Goal: Task Accomplishment & Management: Complete application form

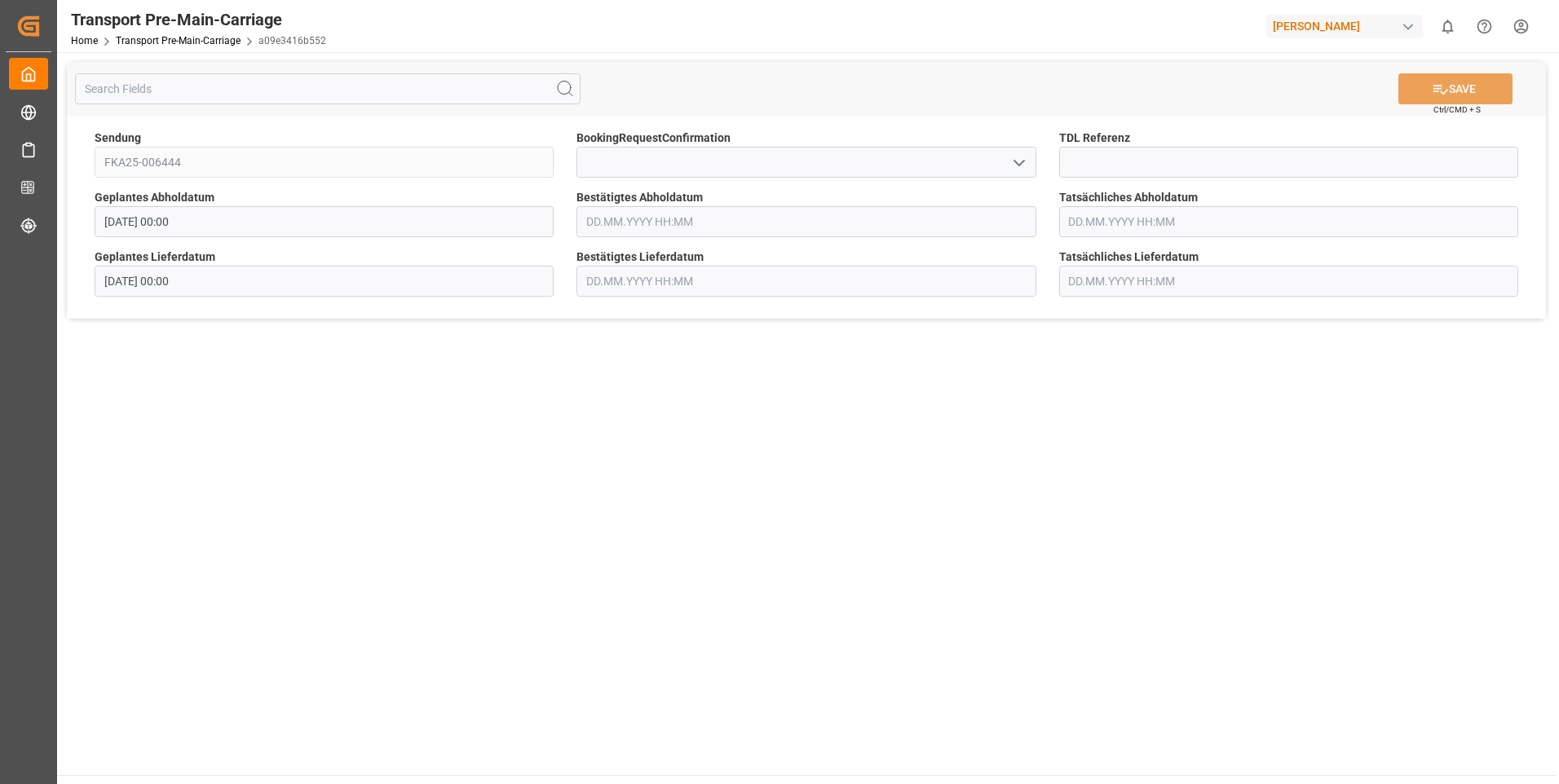
click at [1021, 163] on polyline "open menu" at bounding box center [1018, 163] width 10 height 5
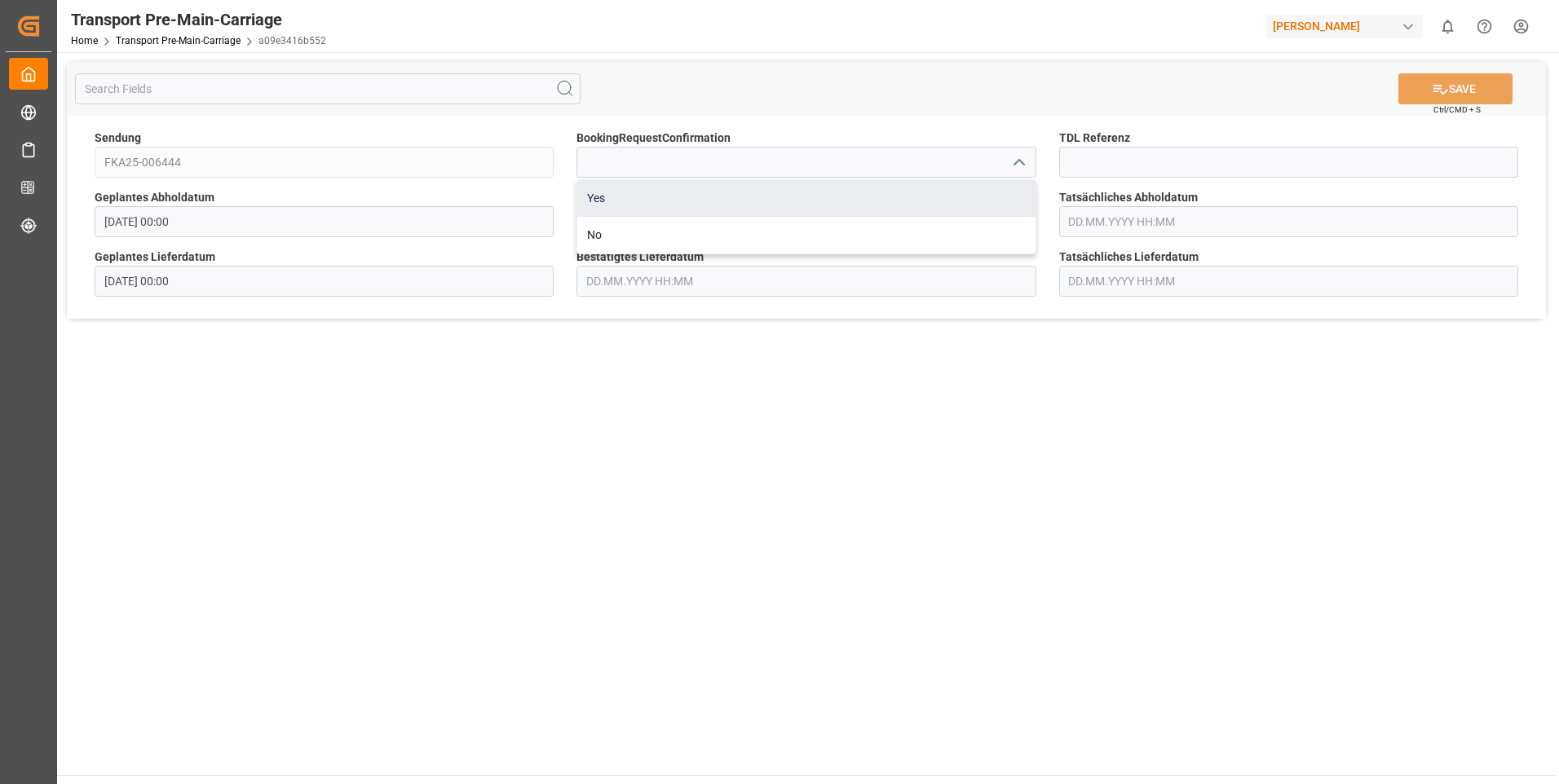
click at [999, 198] on div "Yes" at bounding box center [806, 198] width 457 height 36
type input "Yes"
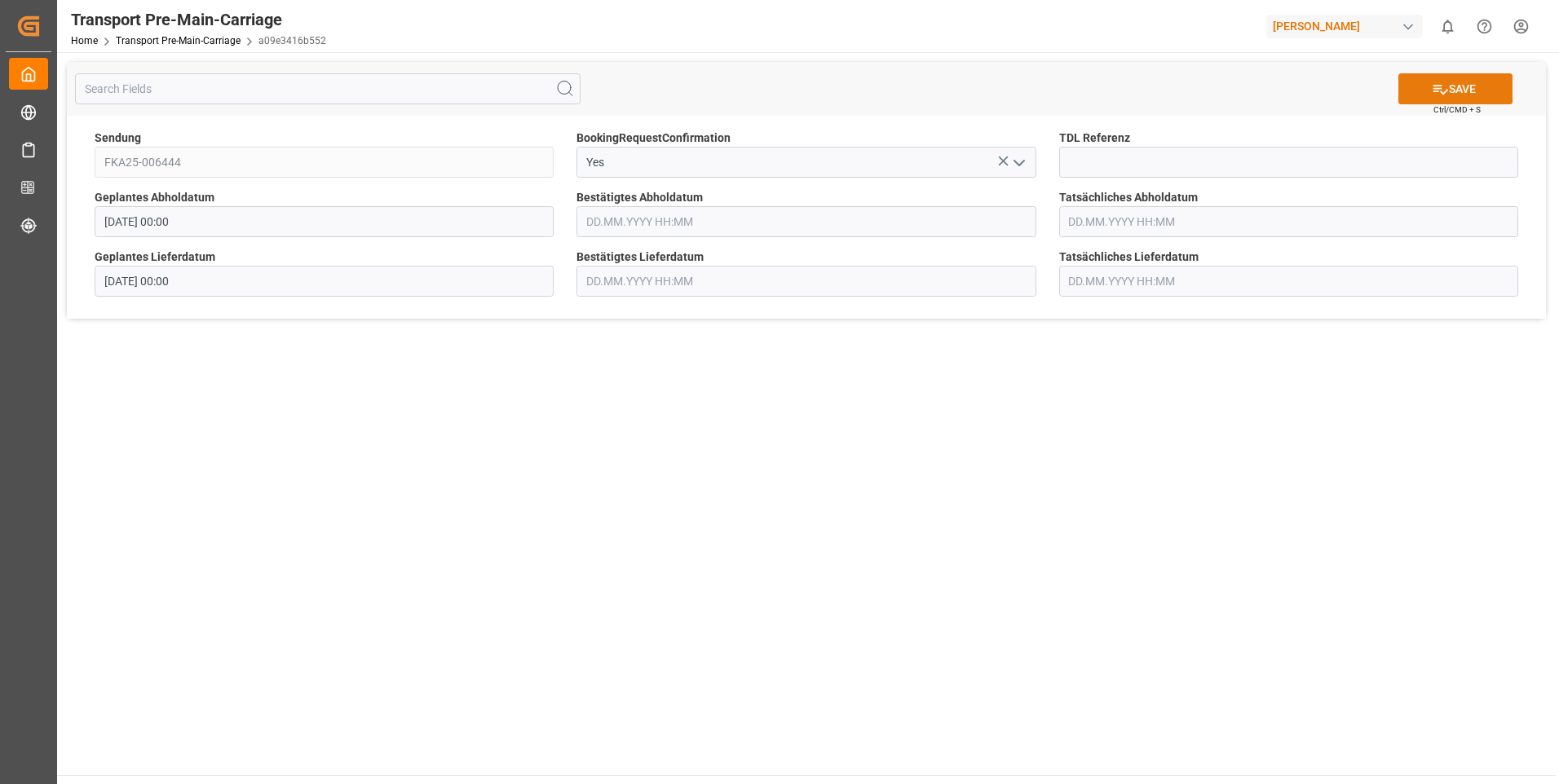
click at [1443, 92] on icon at bounding box center [1439, 89] width 17 height 17
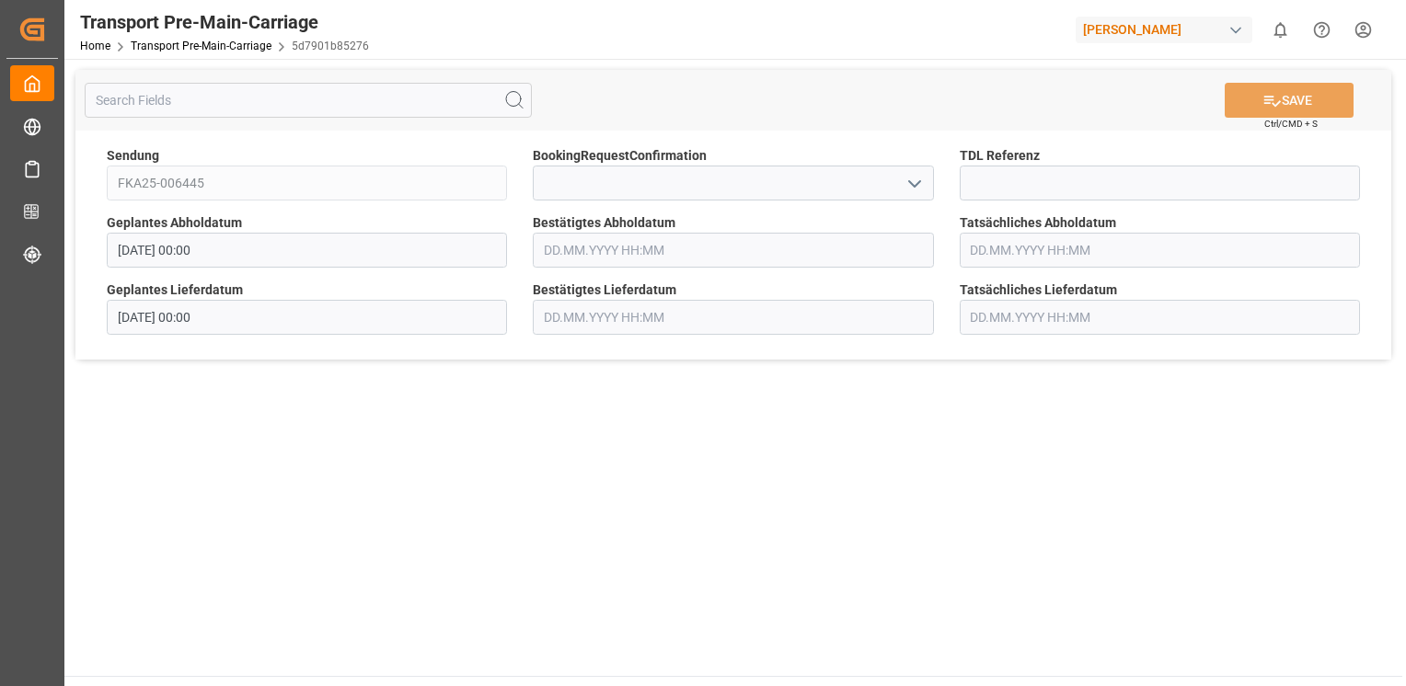
click at [912, 185] on polyline "open menu" at bounding box center [914, 184] width 11 height 6
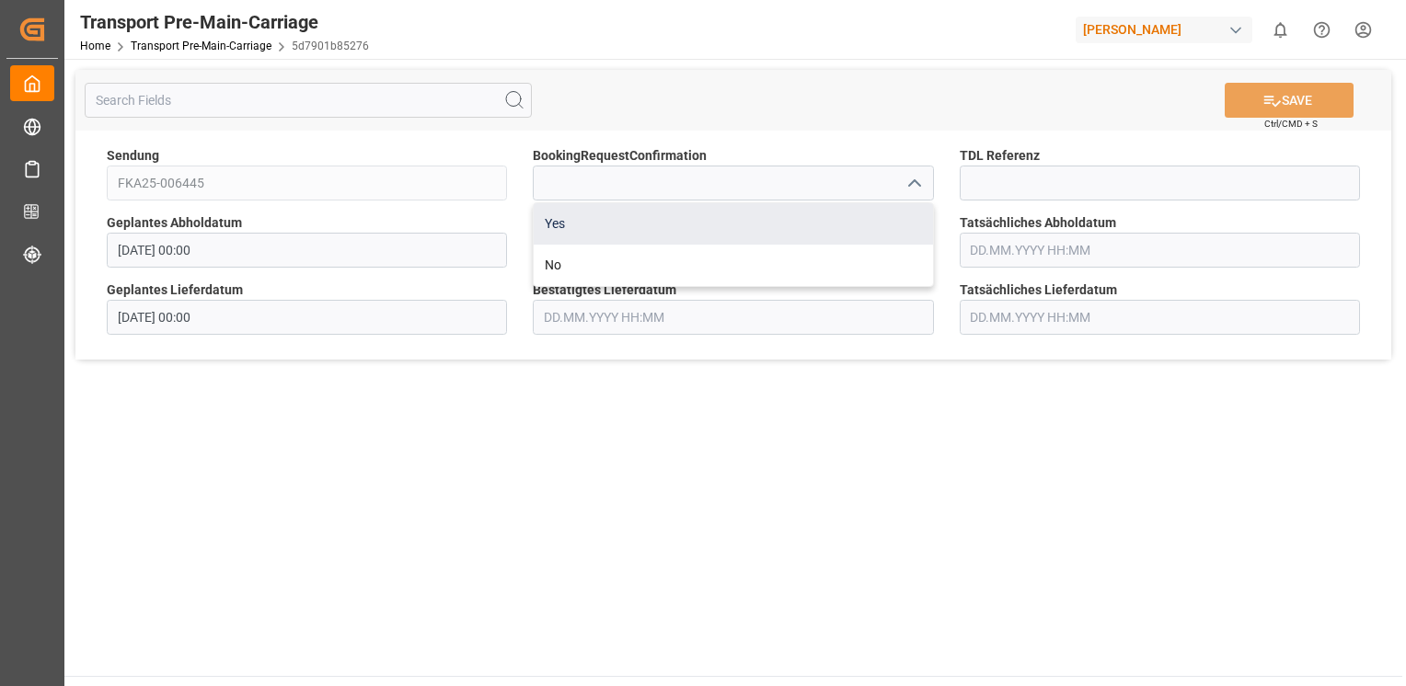
click at [883, 219] on div "Yes" at bounding box center [733, 223] width 398 height 41
type input "Yes"
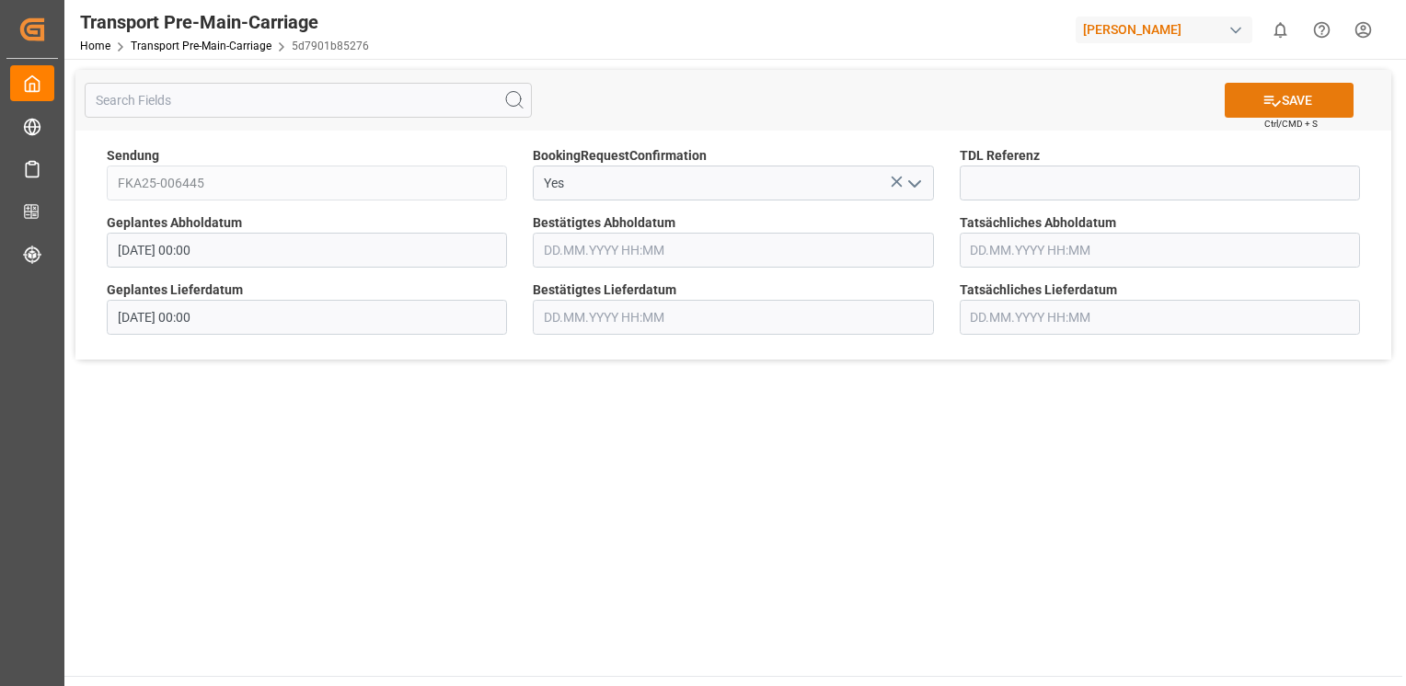
click at [1247, 98] on button "SAVE" at bounding box center [1288, 100] width 129 height 35
